Goal: Task Accomplishment & Management: Manage account settings

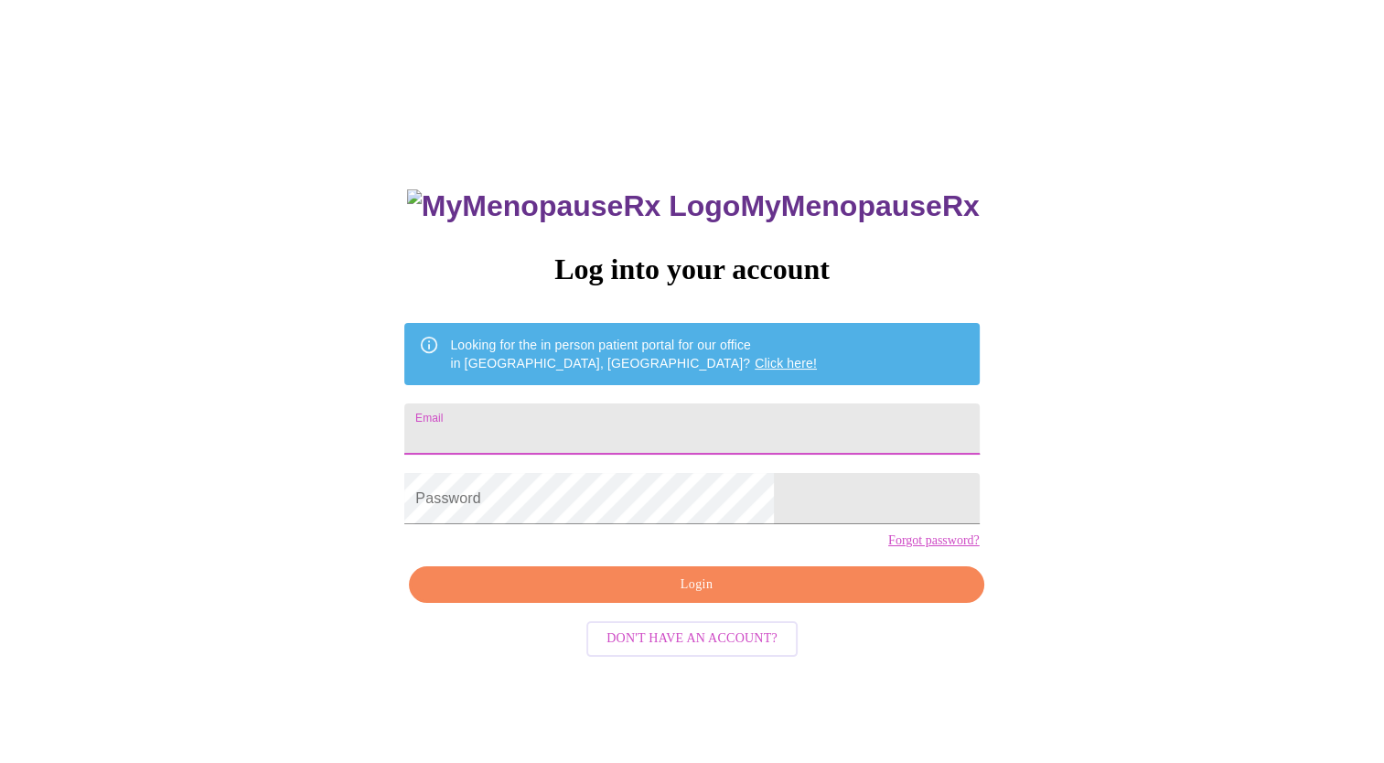
click at [638, 415] on input "Email" at bounding box center [691, 428] width 574 height 51
type input "ml450@yahoo.com"
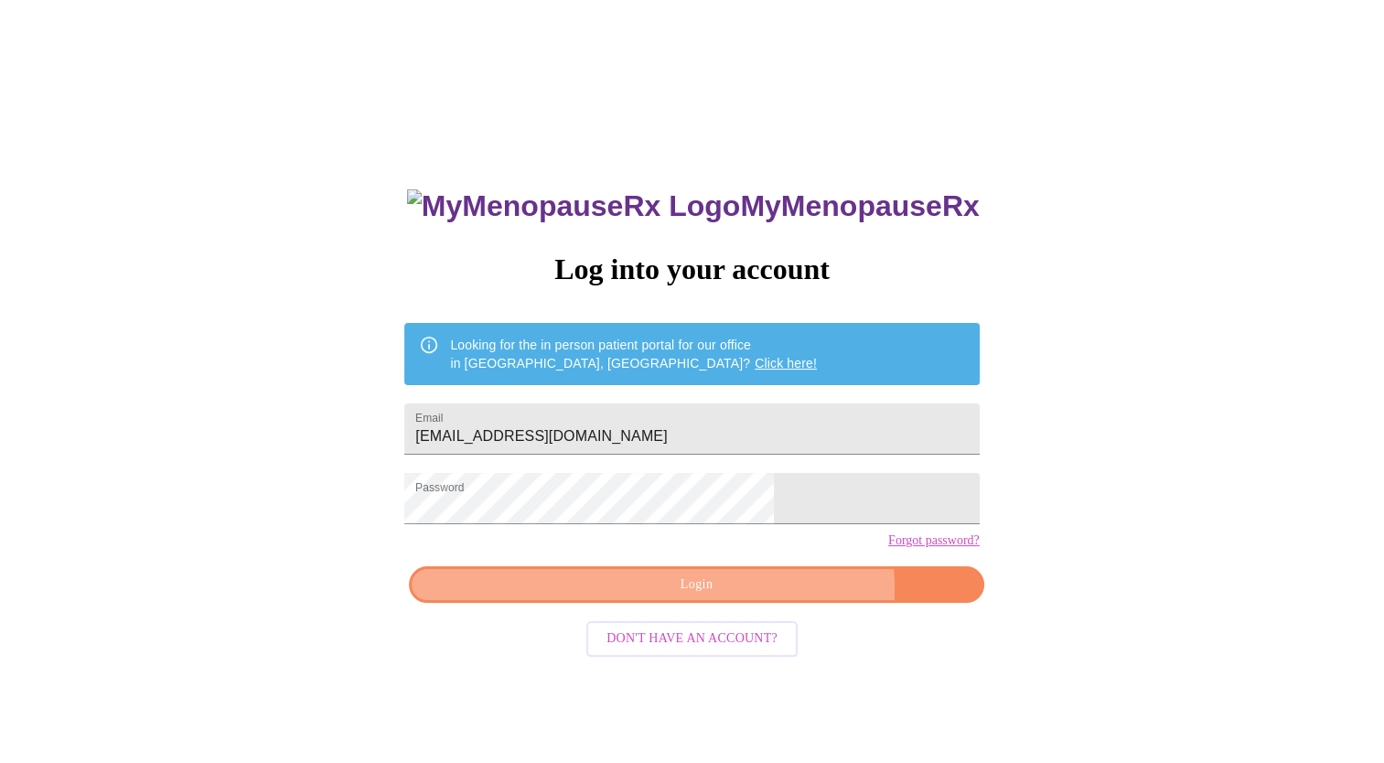
click at [755, 596] on span "Login" at bounding box center [696, 585] width 532 height 23
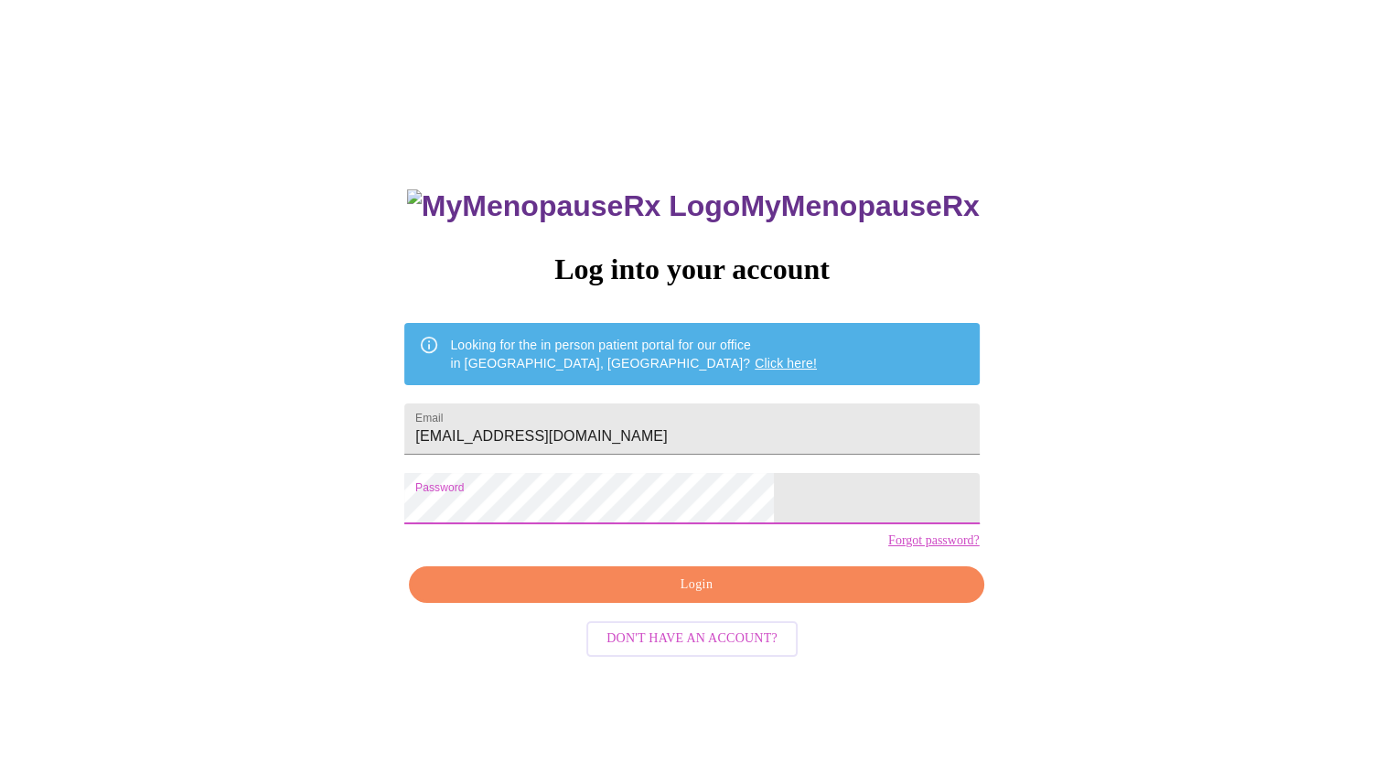
click at [718, 596] on span "Login" at bounding box center [696, 585] width 532 height 23
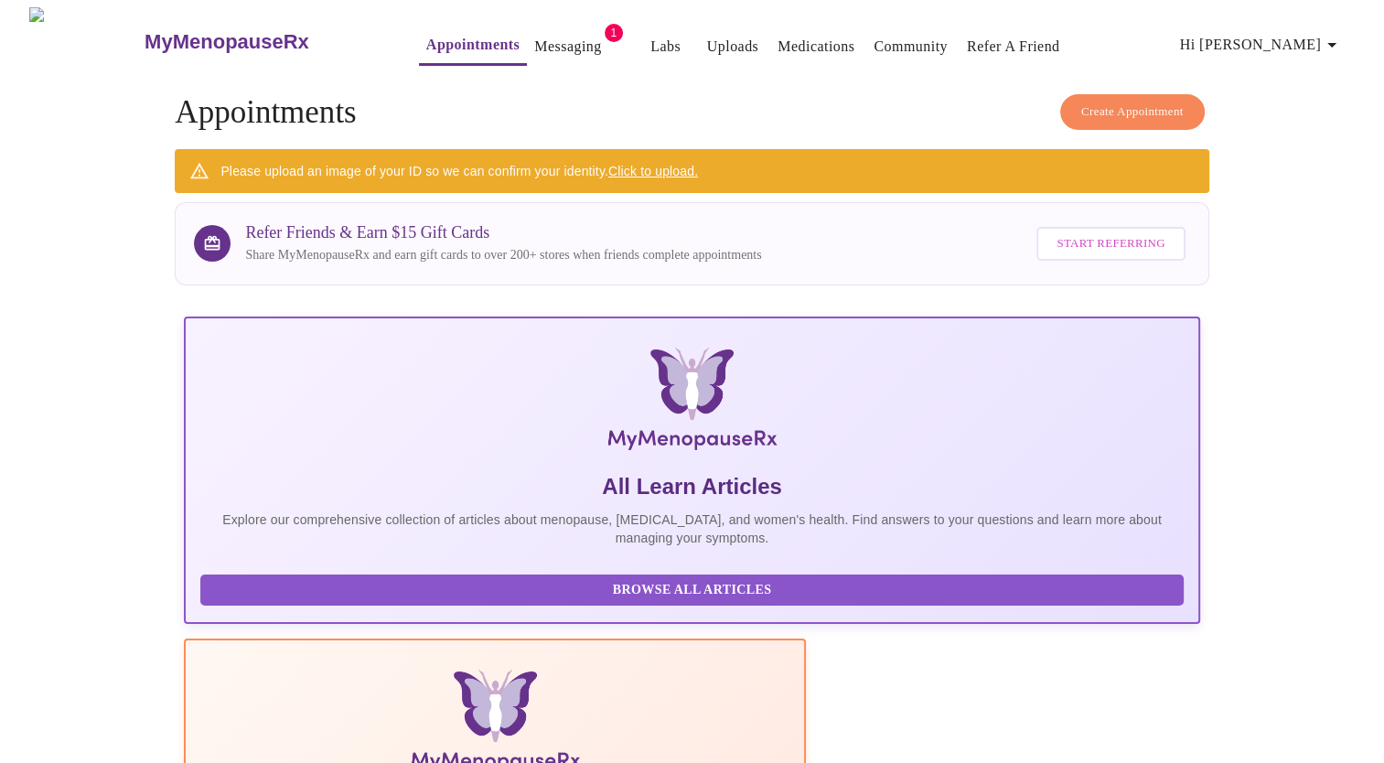
click at [778, 36] on link "Medications" at bounding box center [816, 47] width 77 height 26
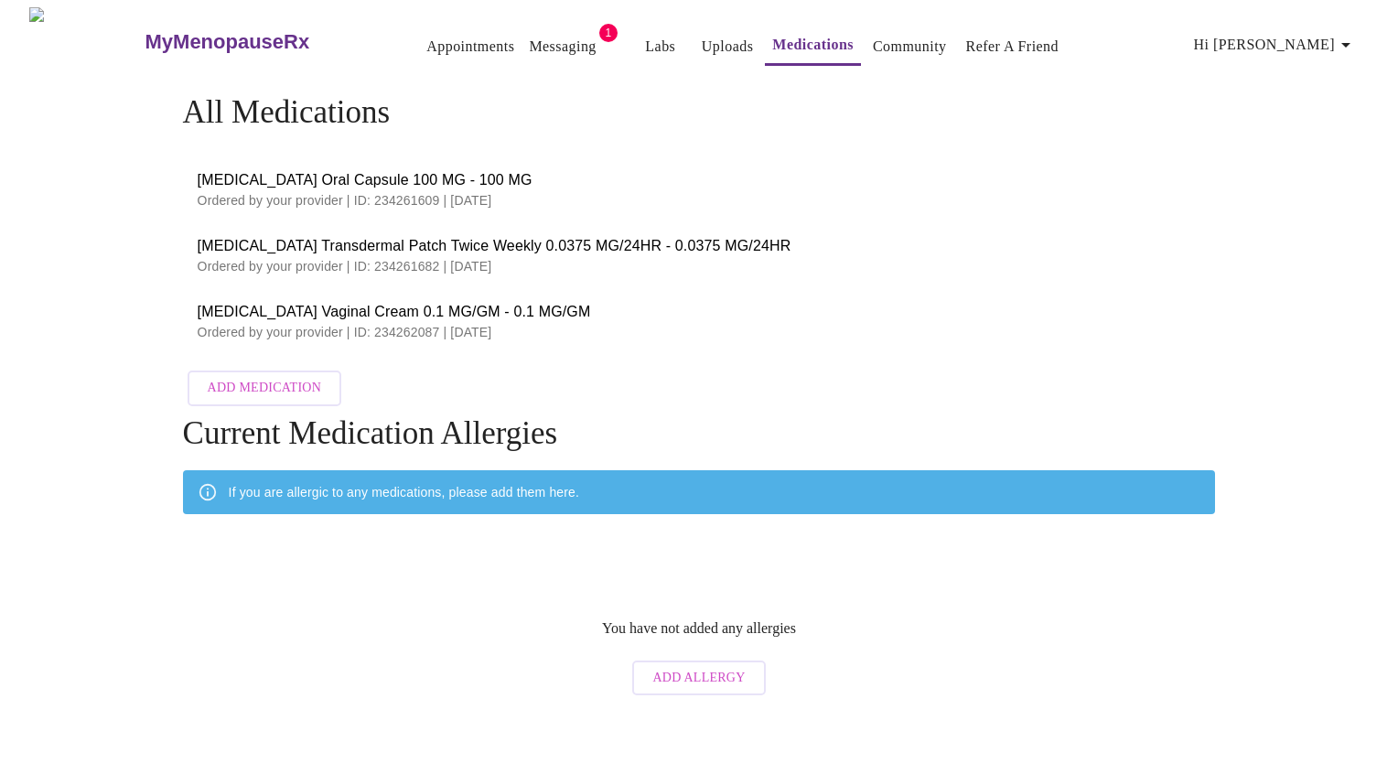
click at [426, 39] on link "Appointments" at bounding box center [470, 47] width 88 height 26
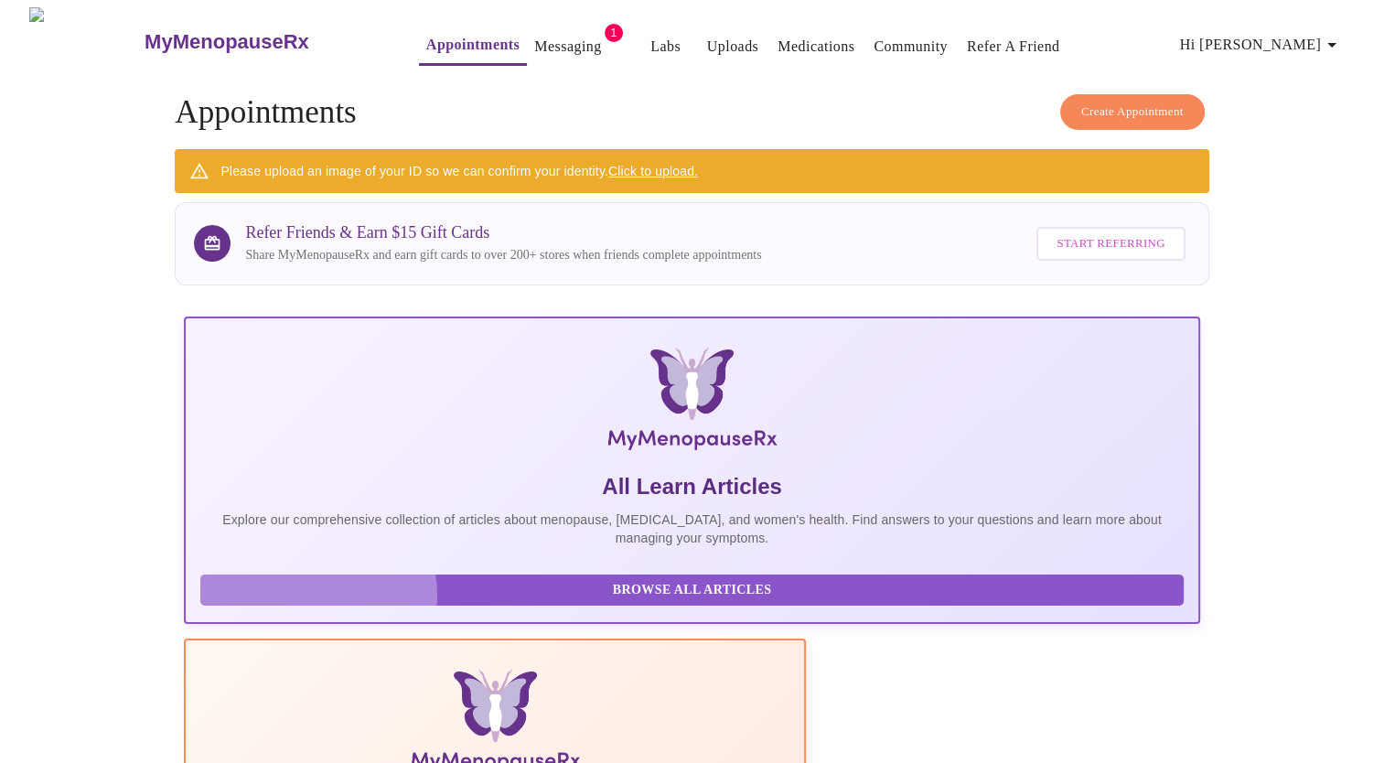
click at [318, 602] on span "Browse All Articles" at bounding box center [692, 590] width 946 height 23
